Goal: Information Seeking & Learning: Learn about a topic

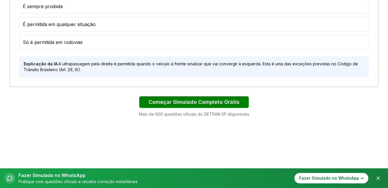
scroll to position [434, 0]
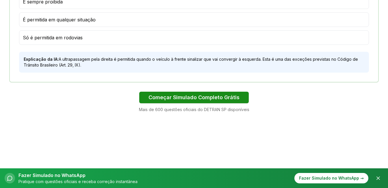
click at [180, 97] on button "Começar Simulado Completo Grátis" at bounding box center [194, 98] width 110 height 12
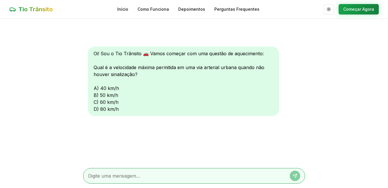
click at [106, 88] on div "Oi! Sou o Tio Trânsito 🚗 Vamos começar com uma questão de aquecimento: Qual é a…" at bounding box center [183, 81] width 191 height 69
click at [100, 177] on textarea at bounding box center [186, 175] width 196 height 7
type textarea "40"
click at [294, 176] on icon at bounding box center [295, 175] width 5 height 5
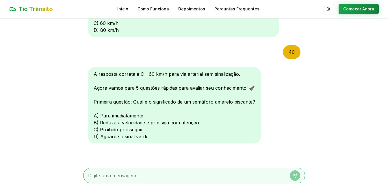
scroll to position [0, 0]
click at [111, 176] on textarea at bounding box center [186, 175] width 196 height 7
type textarea "b"
click at [297, 176] on icon at bounding box center [295, 176] width 5 height 5
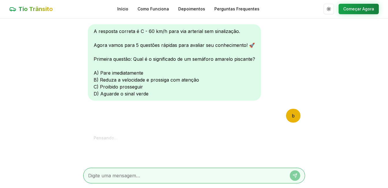
scroll to position [229, 0]
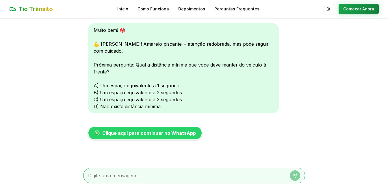
drag, startPoint x: 134, startPoint y: 179, endPoint x: 135, endPoint y: 175, distance: 4.2
click at [134, 178] on textarea at bounding box center [186, 175] width 196 height 7
type textarea "c"
click at [298, 176] on button at bounding box center [295, 175] width 10 height 10
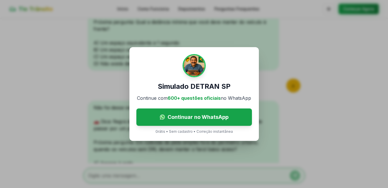
scroll to position [349, 0]
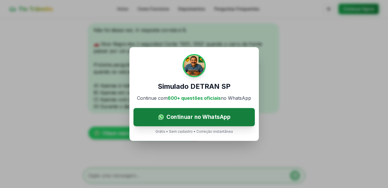
click at [198, 117] on span "Continuar no WhatsApp" at bounding box center [198, 117] width 64 height 8
